Goal: Transaction & Acquisition: Purchase product/service

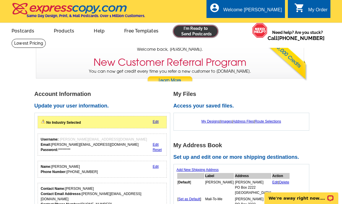
click at [192, 34] on link at bounding box center [195, 31] width 44 height 12
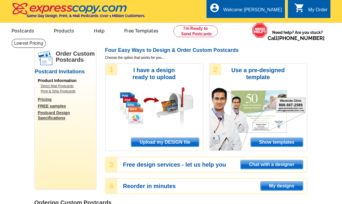
click at [149, 142] on span "Upload my DESIGN file" at bounding box center [164, 142] width 67 height 9
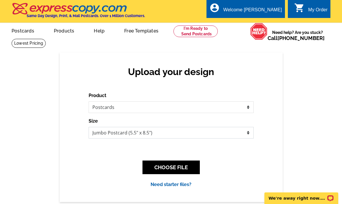
click at [142, 133] on select "Jumbo Postcard (5.5" x 8.5") Regular Postcard (4.25" x 5.6") Panoramic Postcard…" at bounding box center [171, 133] width 165 height 12
select select "1"
click at [89, 127] on select "Jumbo Postcard (5.5" x 8.5") Regular Postcard (4.25" x 5.6") Panoramic Postcard…" at bounding box center [171, 133] width 165 height 12
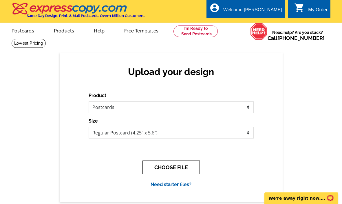
click at [159, 163] on button "CHOOSE FILE" at bounding box center [170, 167] width 57 height 14
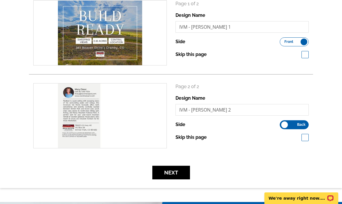
scroll to position [96, 0]
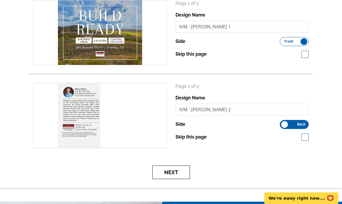
click at [181, 168] on button "Next" at bounding box center [171, 172] width 38 height 14
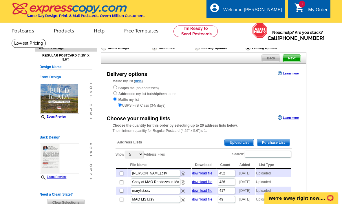
click at [228, 142] on span "Upload List" at bounding box center [239, 142] width 29 height 7
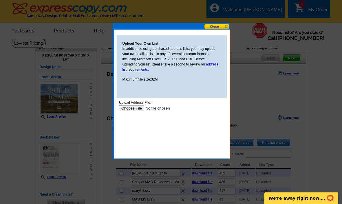
click at [134, 107] on input "file" at bounding box center [155, 108] width 73 height 6
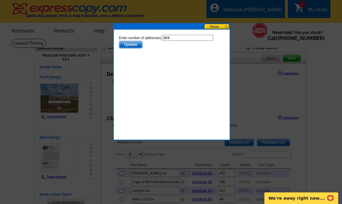
click at [129, 45] on span "Update" at bounding box center [130, 44] width 23 height 7
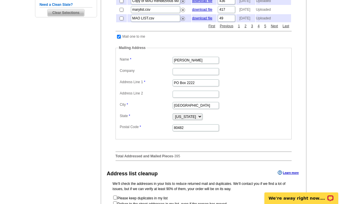
scroll to position [330, 0]
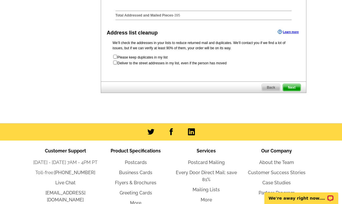
click at [283, 91] on span "Next" at bounding box center [291, 87] width 17 height 7
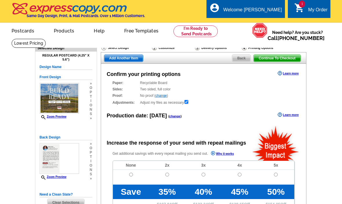
radio input "false"
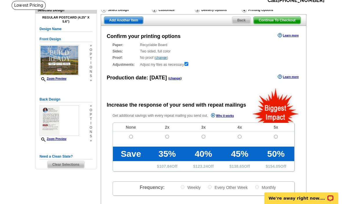
scroll to position [63, 0]
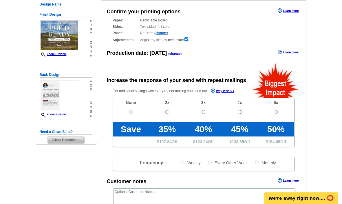
click at [133, 111] on td at bounding box center [131, 114] width 36 height 15
click at [132, 115] on td at bounding box center [131, 114] width 36 height 15
click at [132, 113] on input "radio" at bounding box center [131, 112] width 4 height 4
radio input "true"
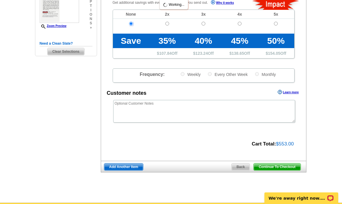
scroll to position [171, 0]
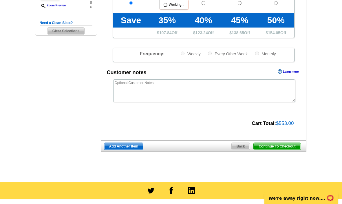
click at [275, 147] on span "Continue To Checkout" at bounding box center [277, 146] width 47 height 7
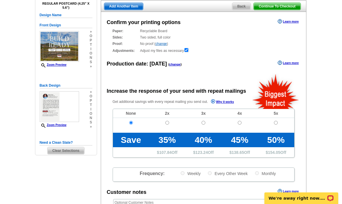
scroll to position [0, 0]
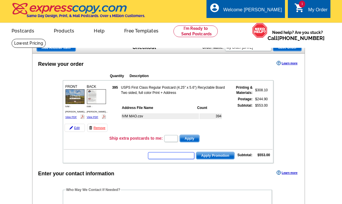
click at [164, 157] on input "text" at bounding box center [171, 155] width 46 height 7
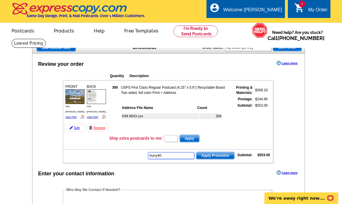
type input "hurry40"
click at [223, 157] on span "Apply Promotion" at bounding box center [215, 155] width 38 height 7
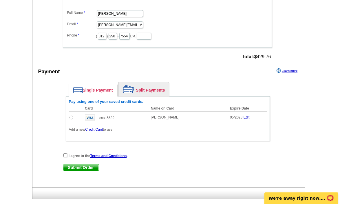
scroll to position [298, 0]
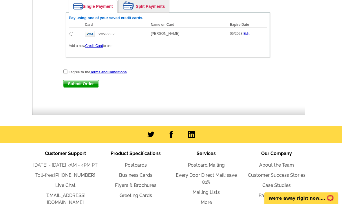
click at [71, 33] on input "radio" at bounding box center [71, 34] width 4 height 4
radio input "true"
click at [66, 73] on input "checkbox" at bounding box center [65, 71] width 4 height 4
checkbox input "true"
click at [73, 83] on span "Submit Order" at bounding box center [81, 83] width 36 height 7
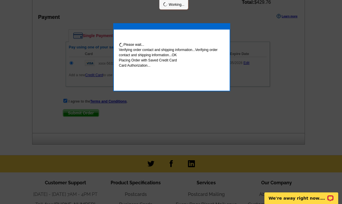
scroll to position [327, 0]
